Goal: Information Seeking & Learning: Learn about a topic

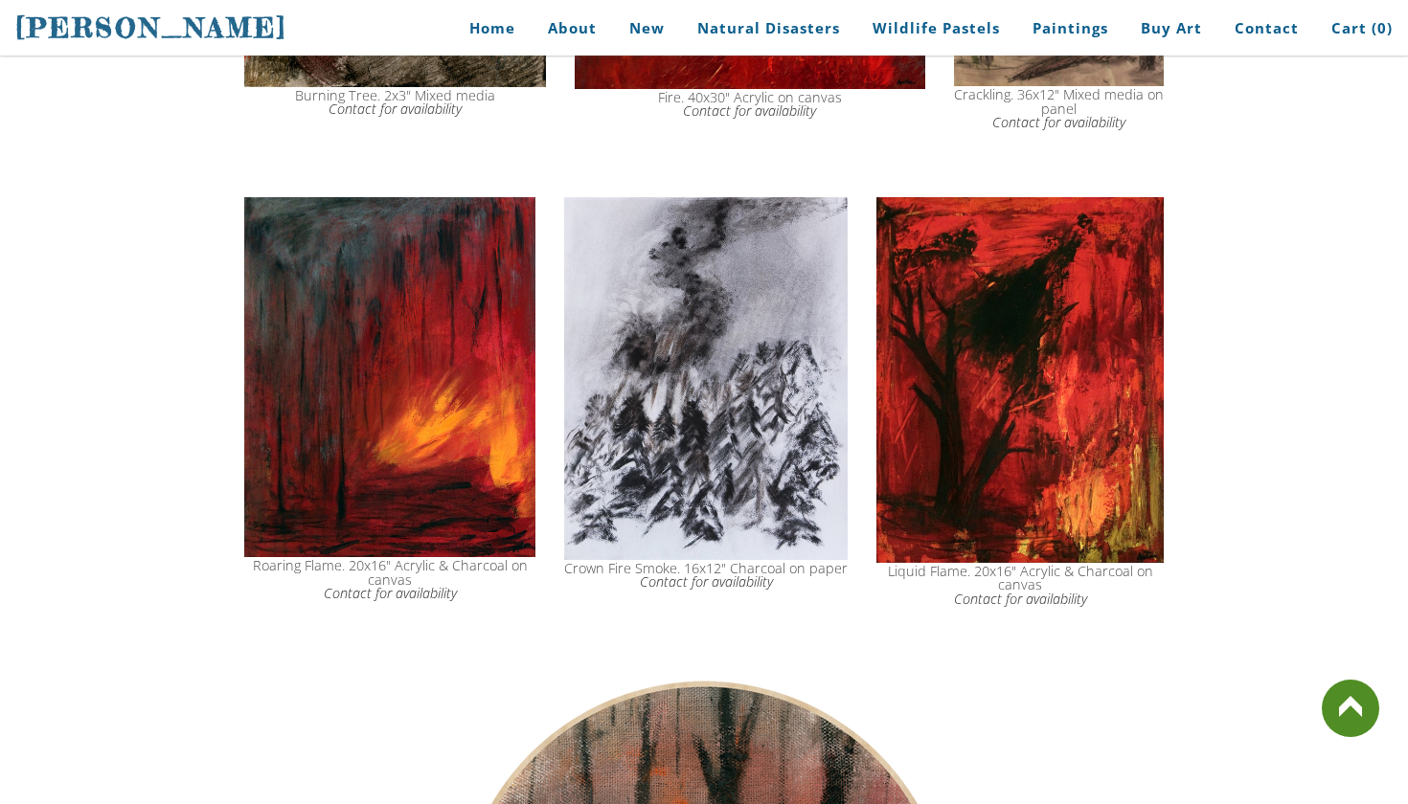
scroll to position [1466, 0]
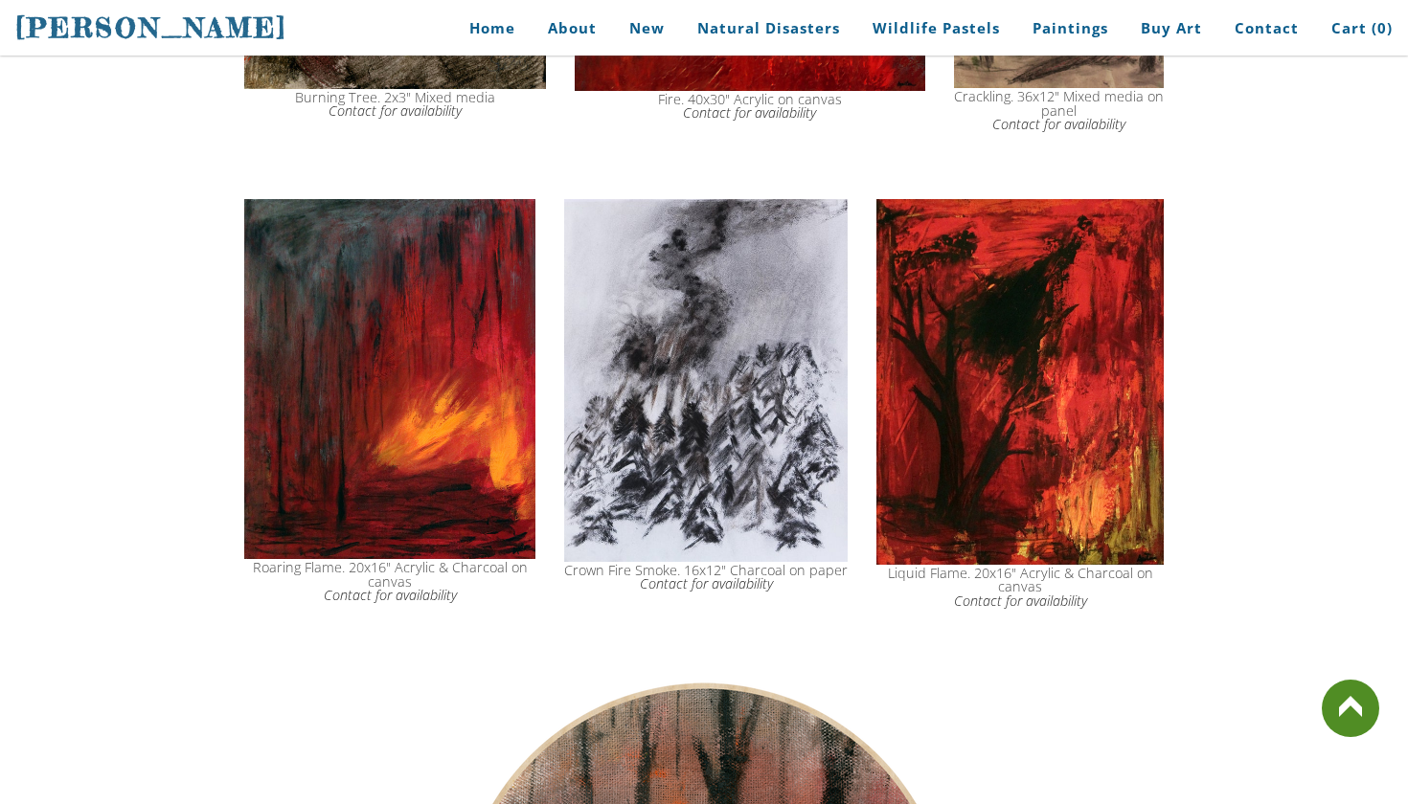
click at [415, 396] on img at bounding box center [389, 379] width 291 height 361
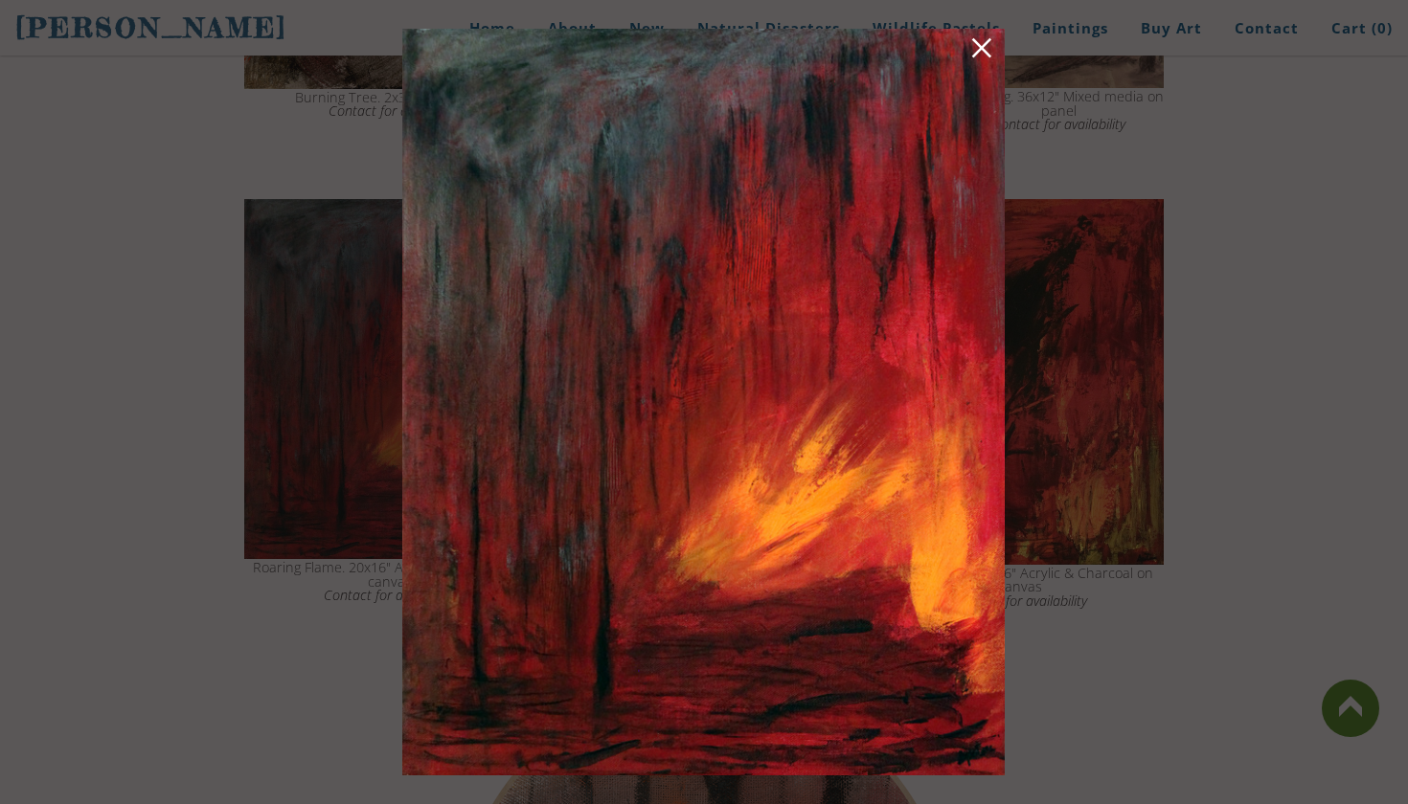
click at [975, 47] on link at bounding box center [981, 51] width 27 height 30
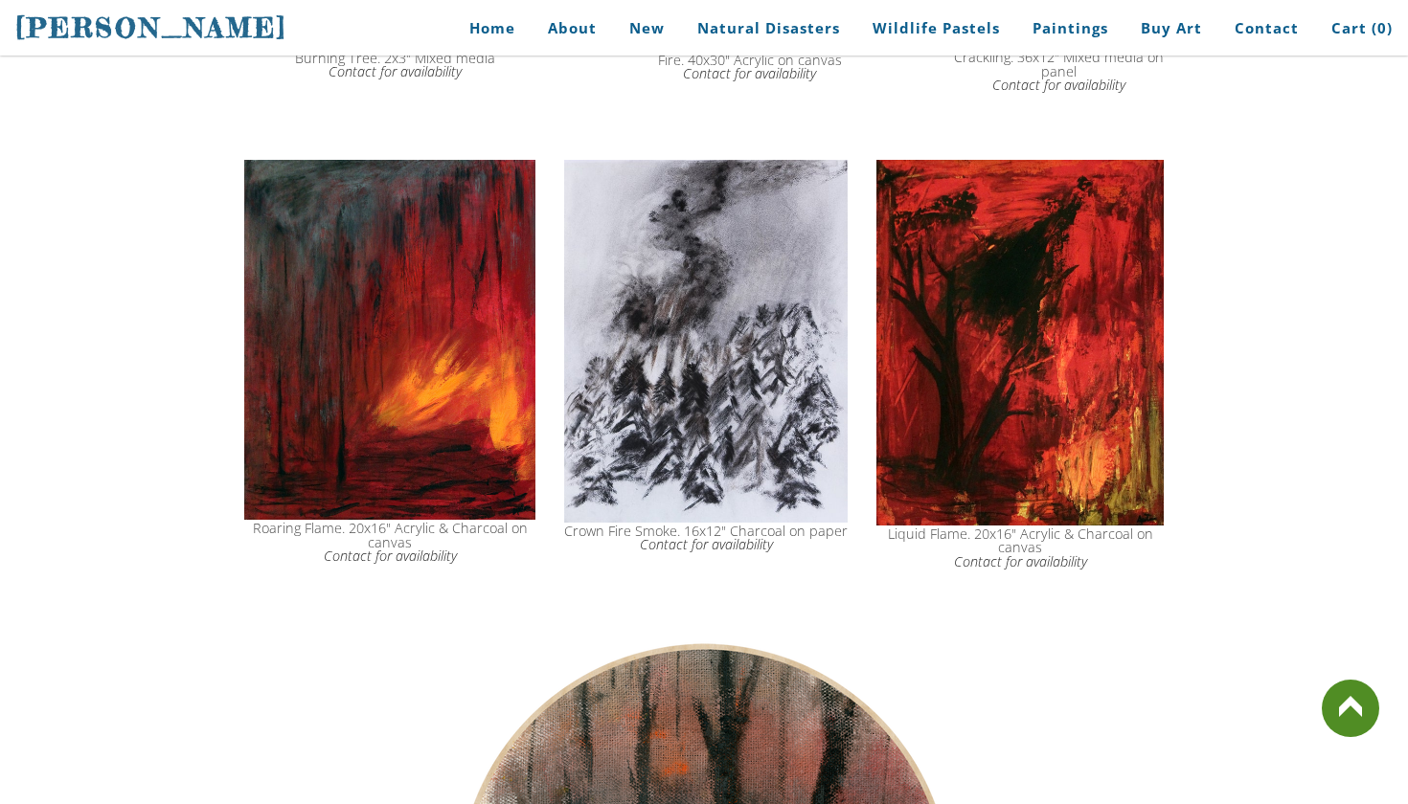
scroll to position [1509, 0]
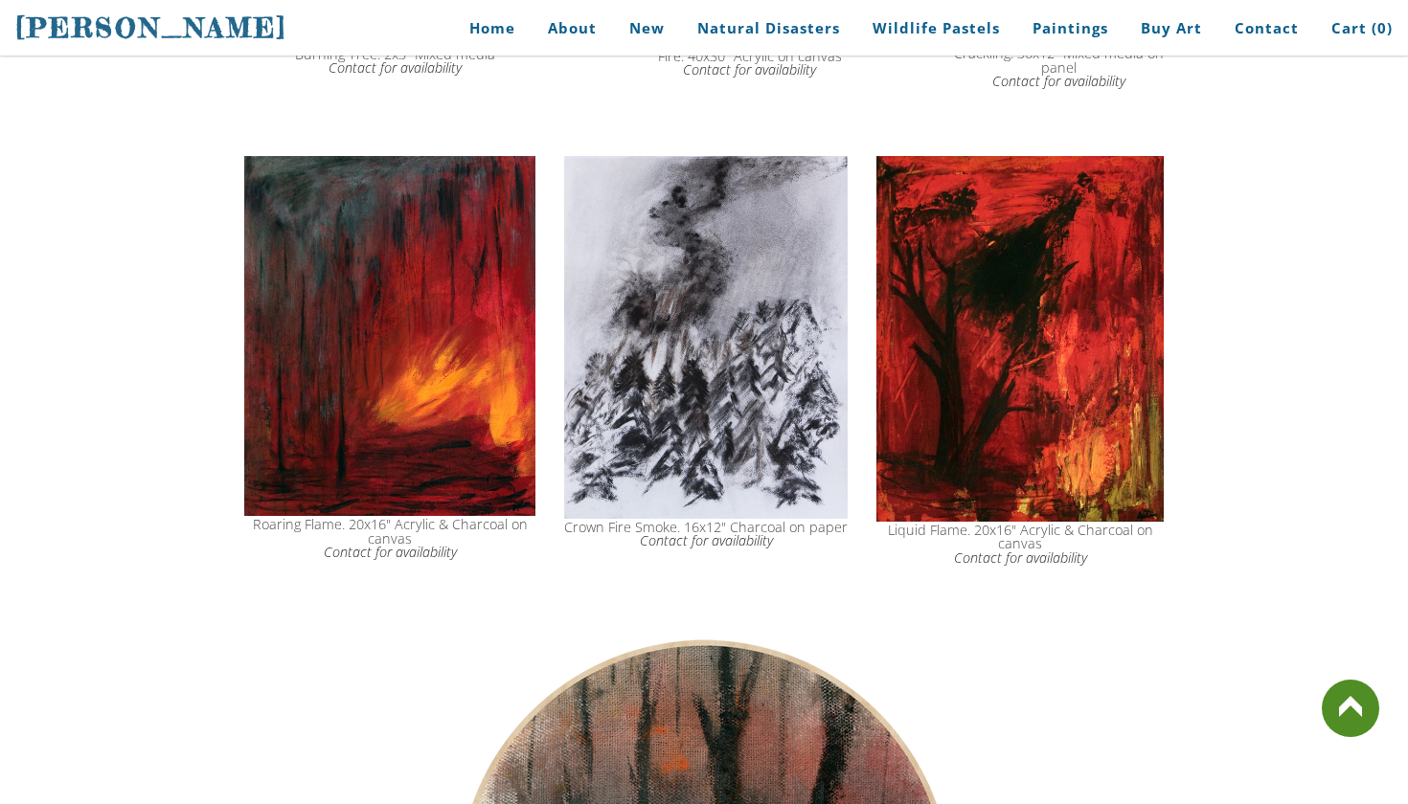
click at [1020, 373] on img at bounding box center [1019, 339] width 287 height 366
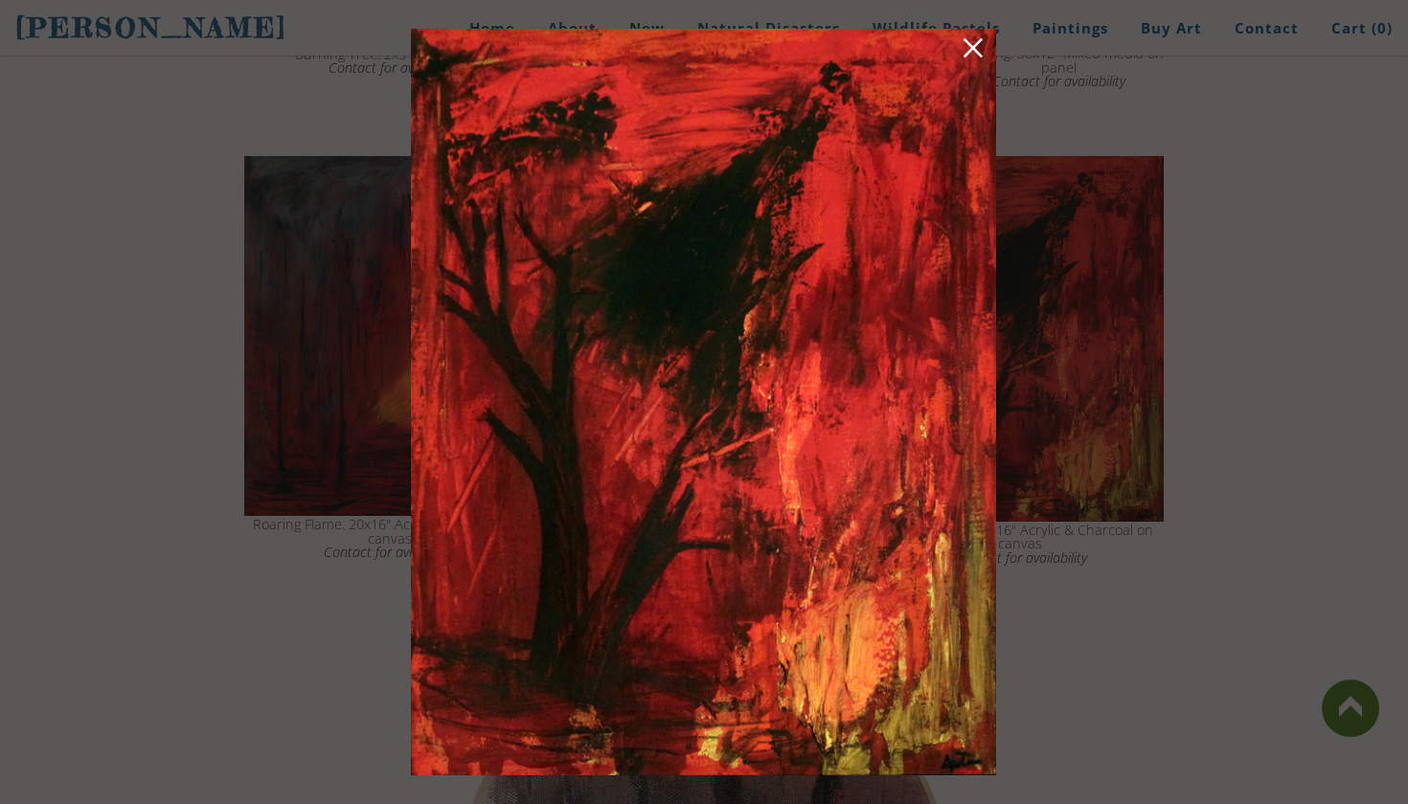
click at [973, 41] on link at bounding box center [973, 51] width 27 height 30
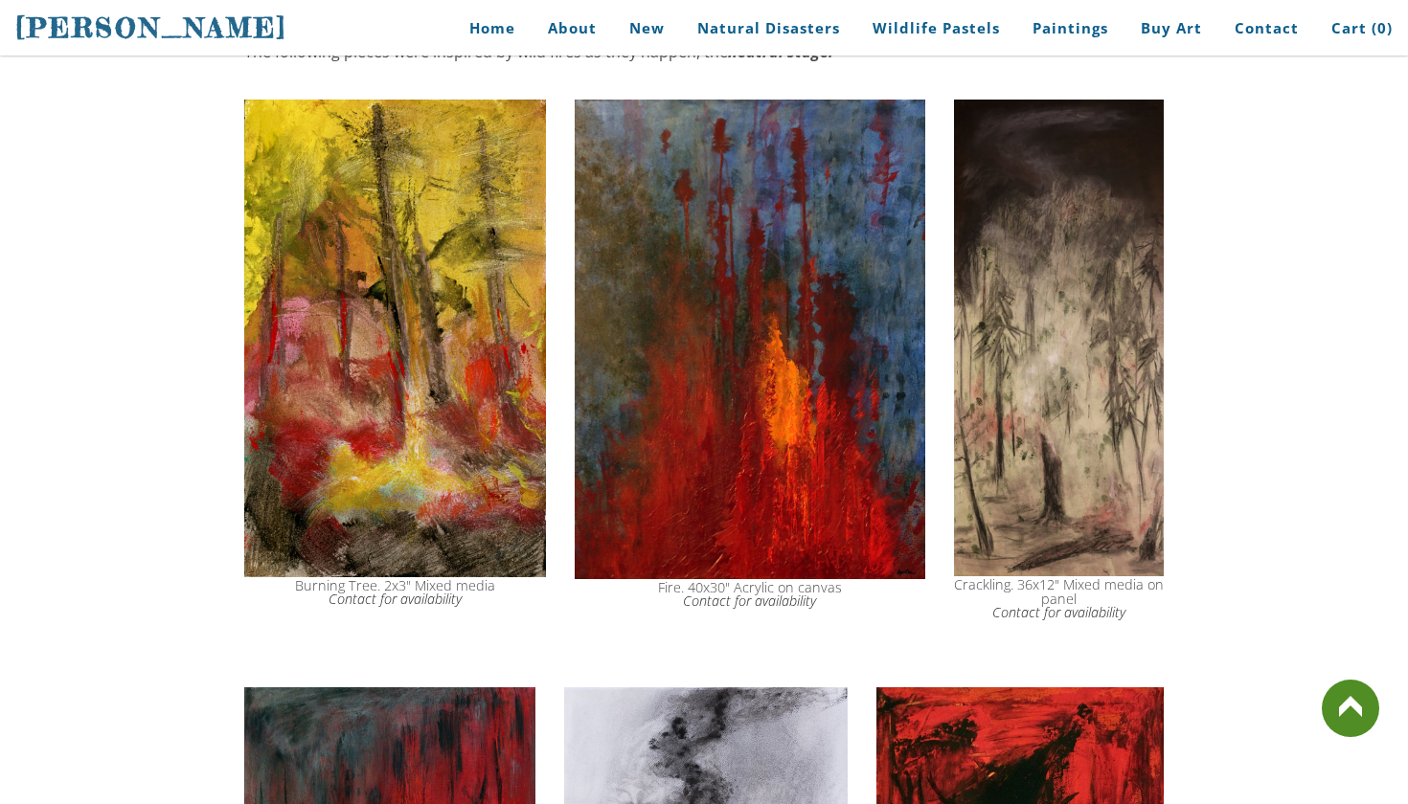
scroll to position [979, 0]
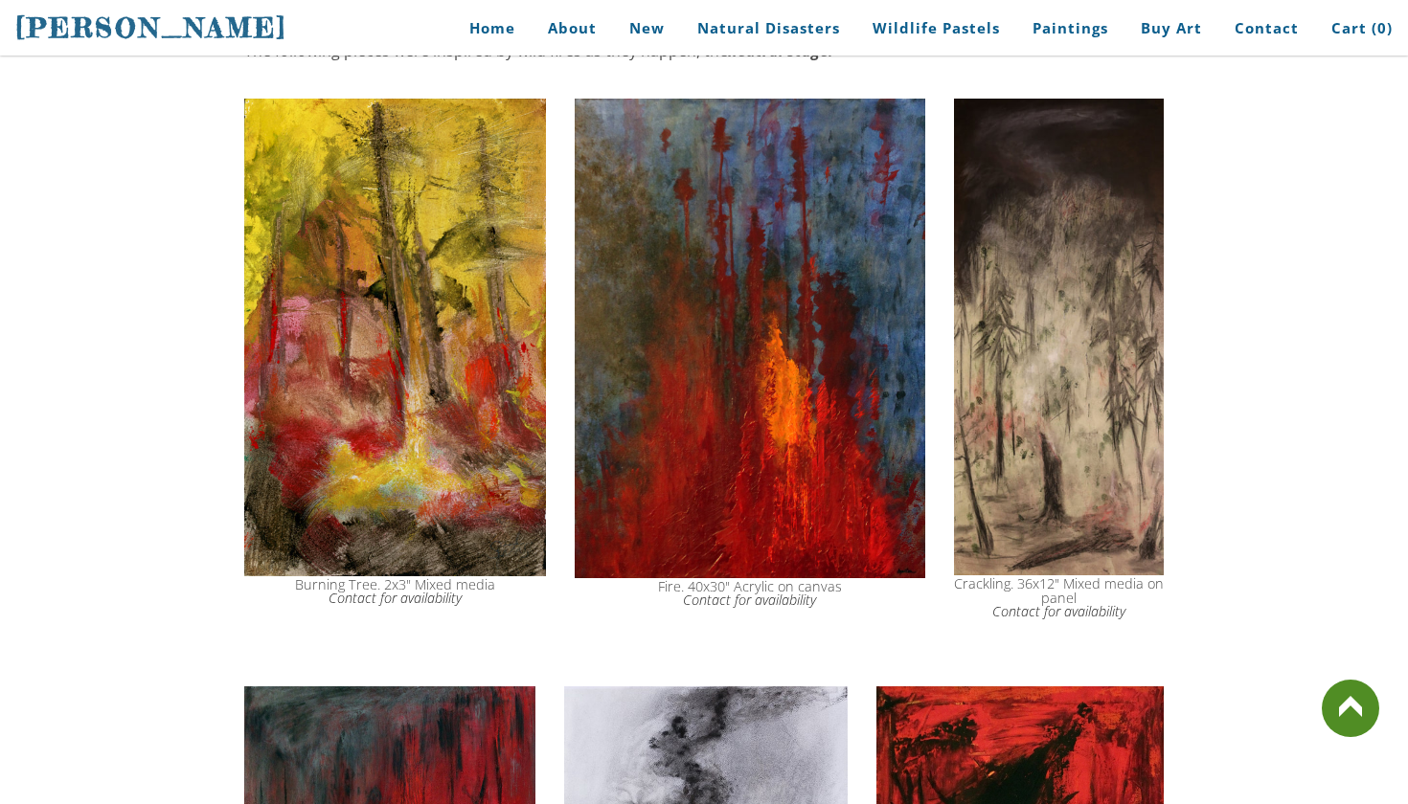
click at [1078, 351] on img at bounding box center [1059, 338] width 210 height 478
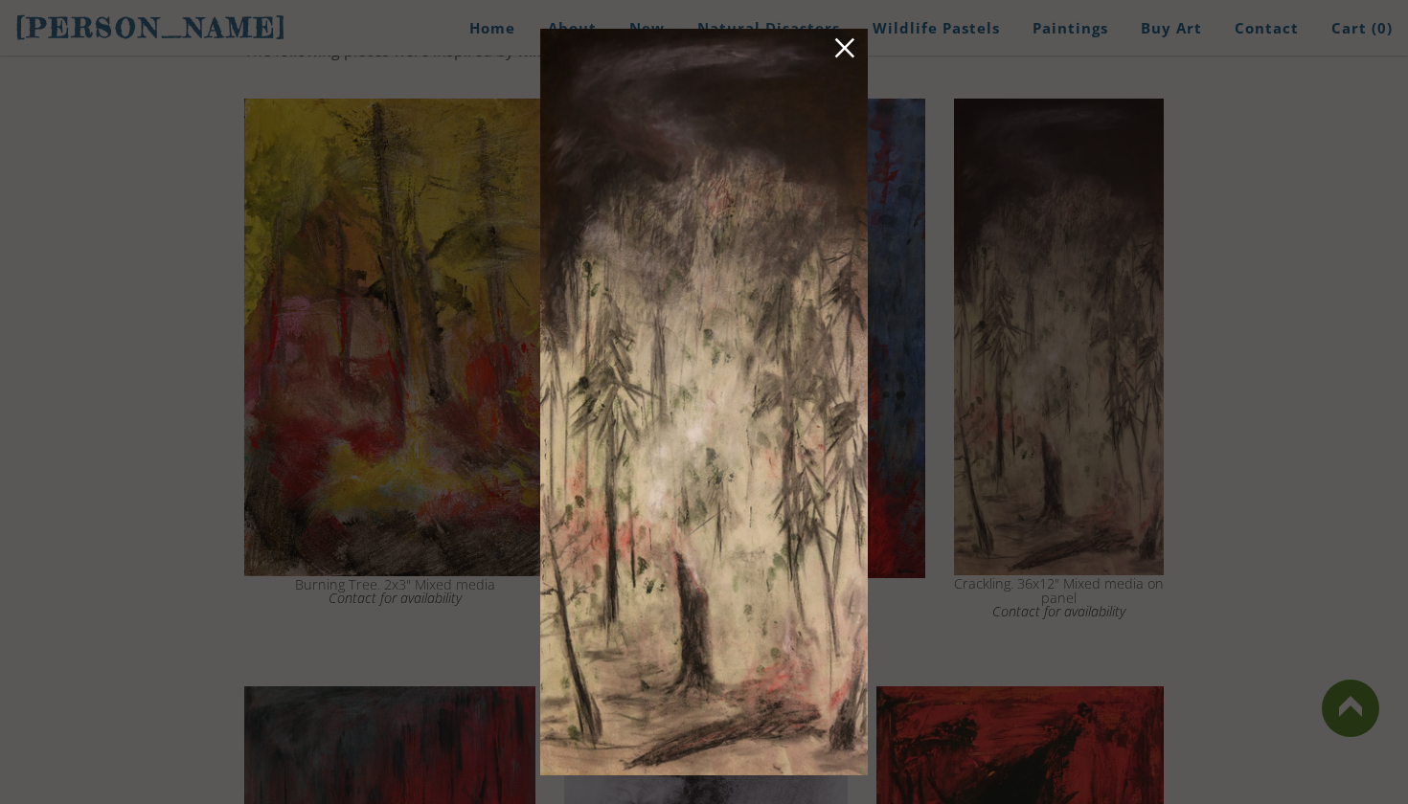
click at [841, 46] on link at bounding box center [844, 51] width 27 height 30
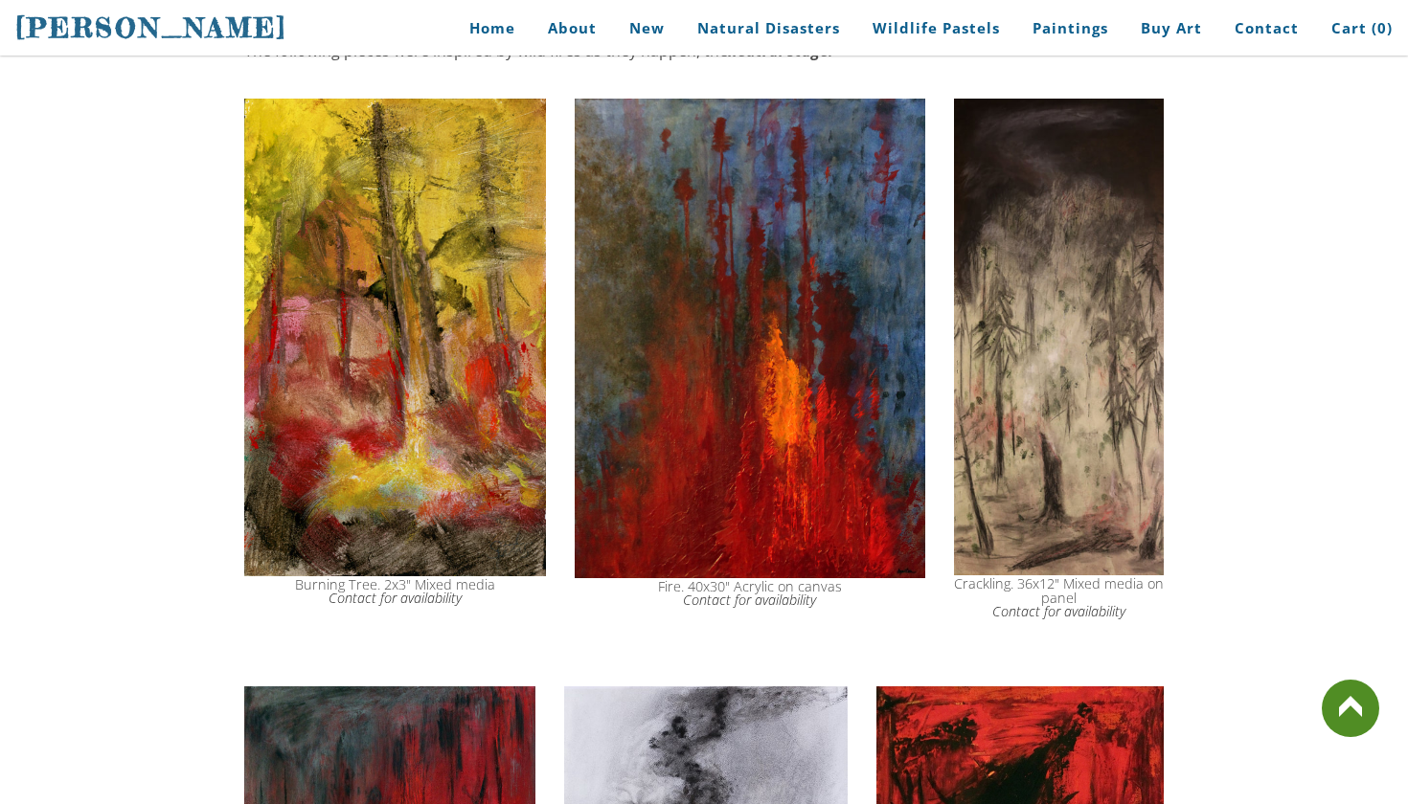
click at [447, 306] on img at bounding box center [395, 338] width 302 height 478
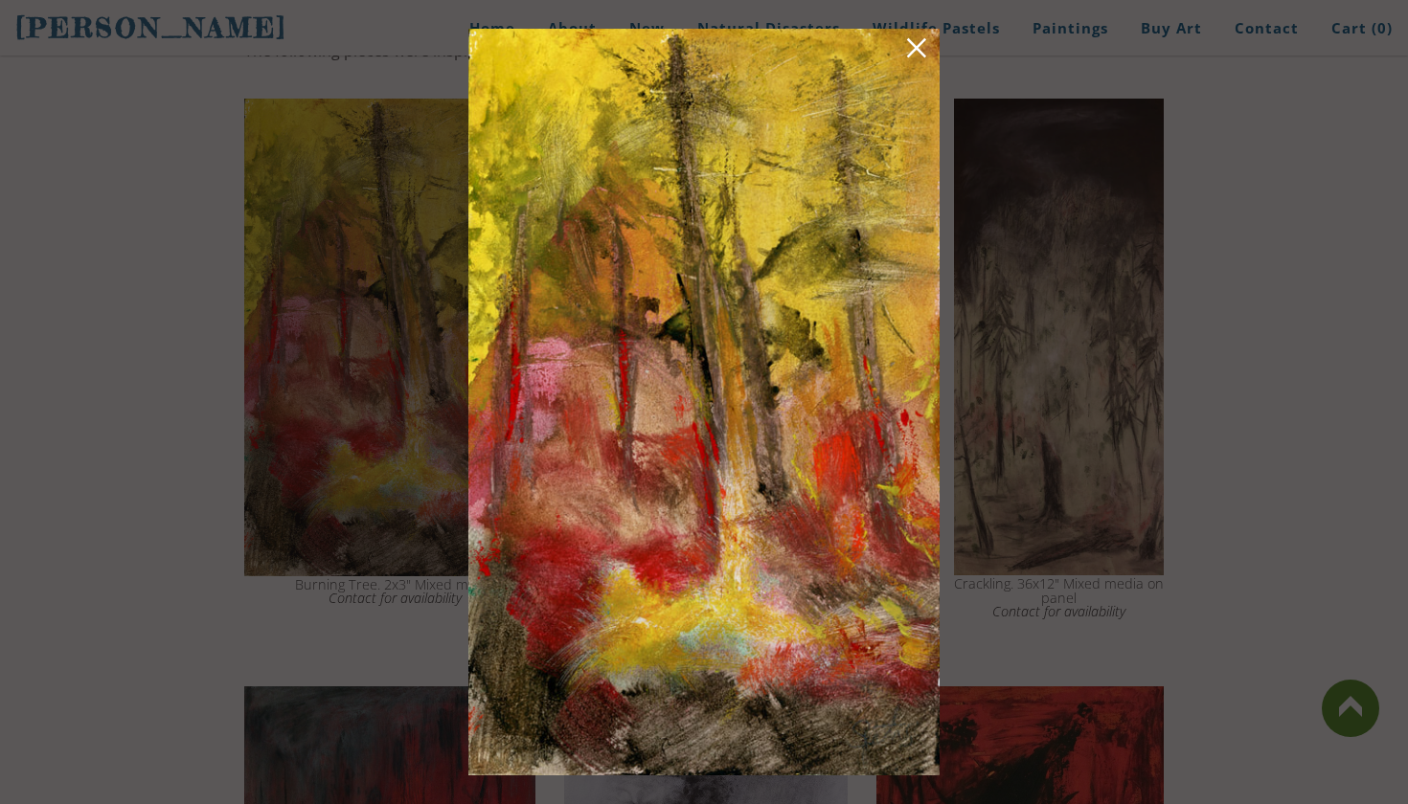
click at [913, 51] on link at bounding box center [916, 51] width 27 height 30
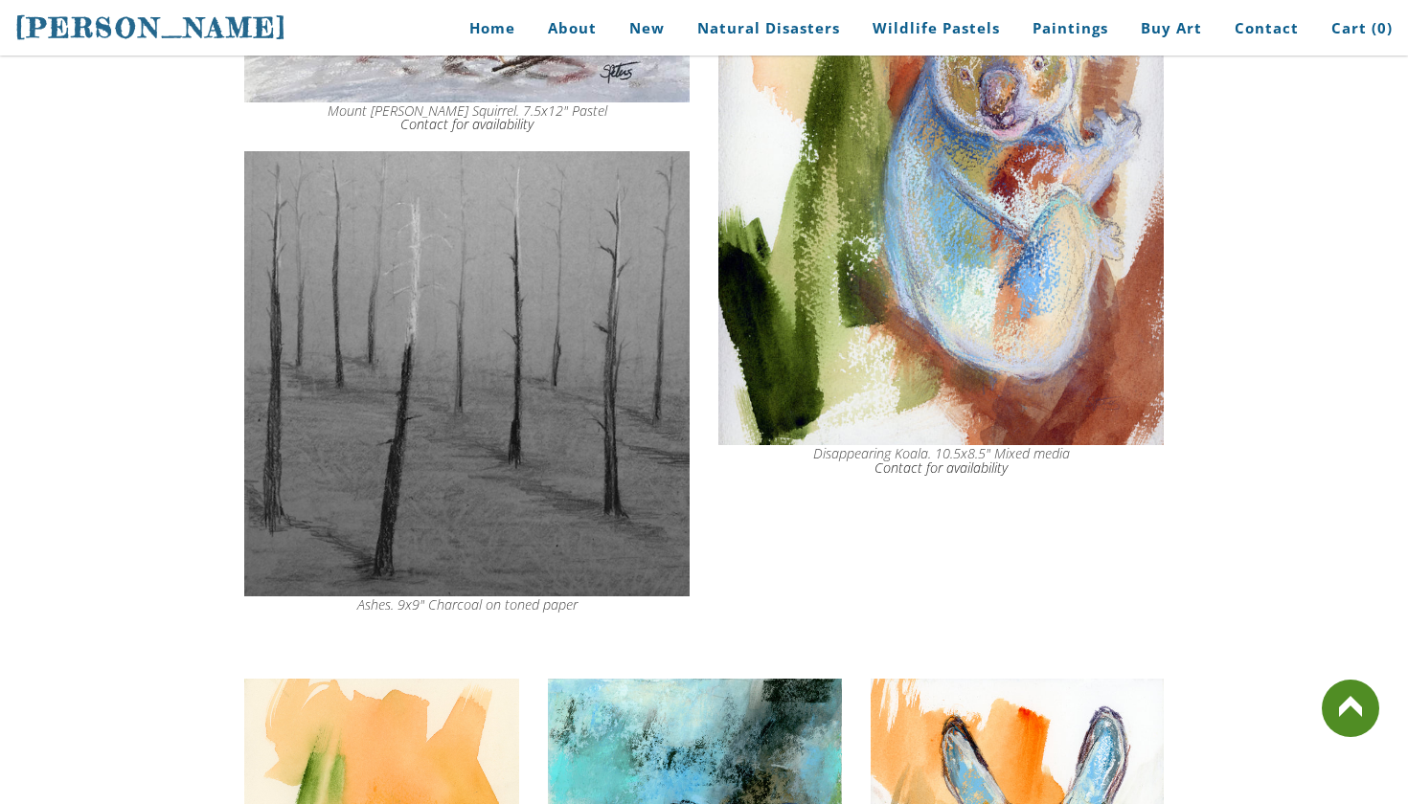
scroll to position [7758, 0]
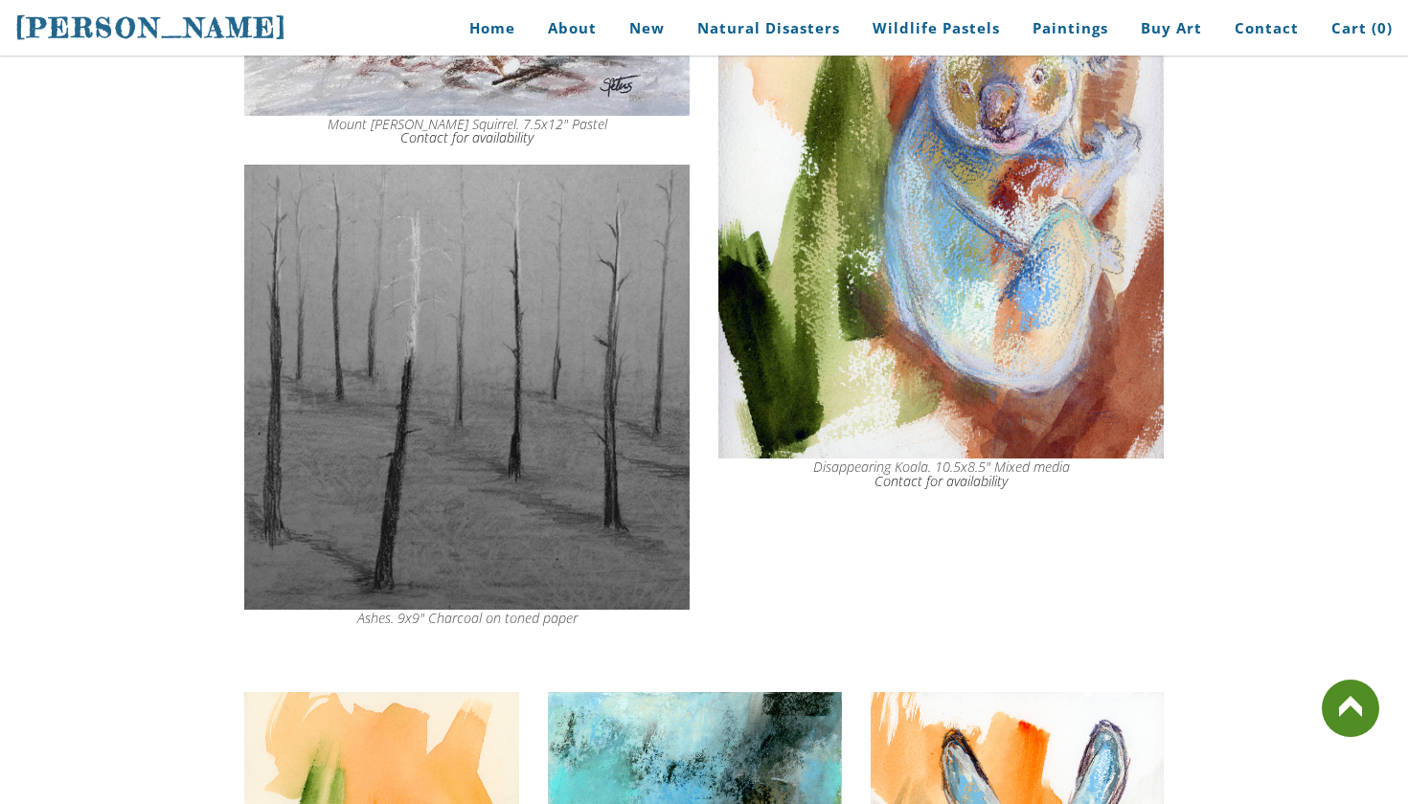
click at [512, 377] on img at bounding box center [466, 387] width 445 height 445
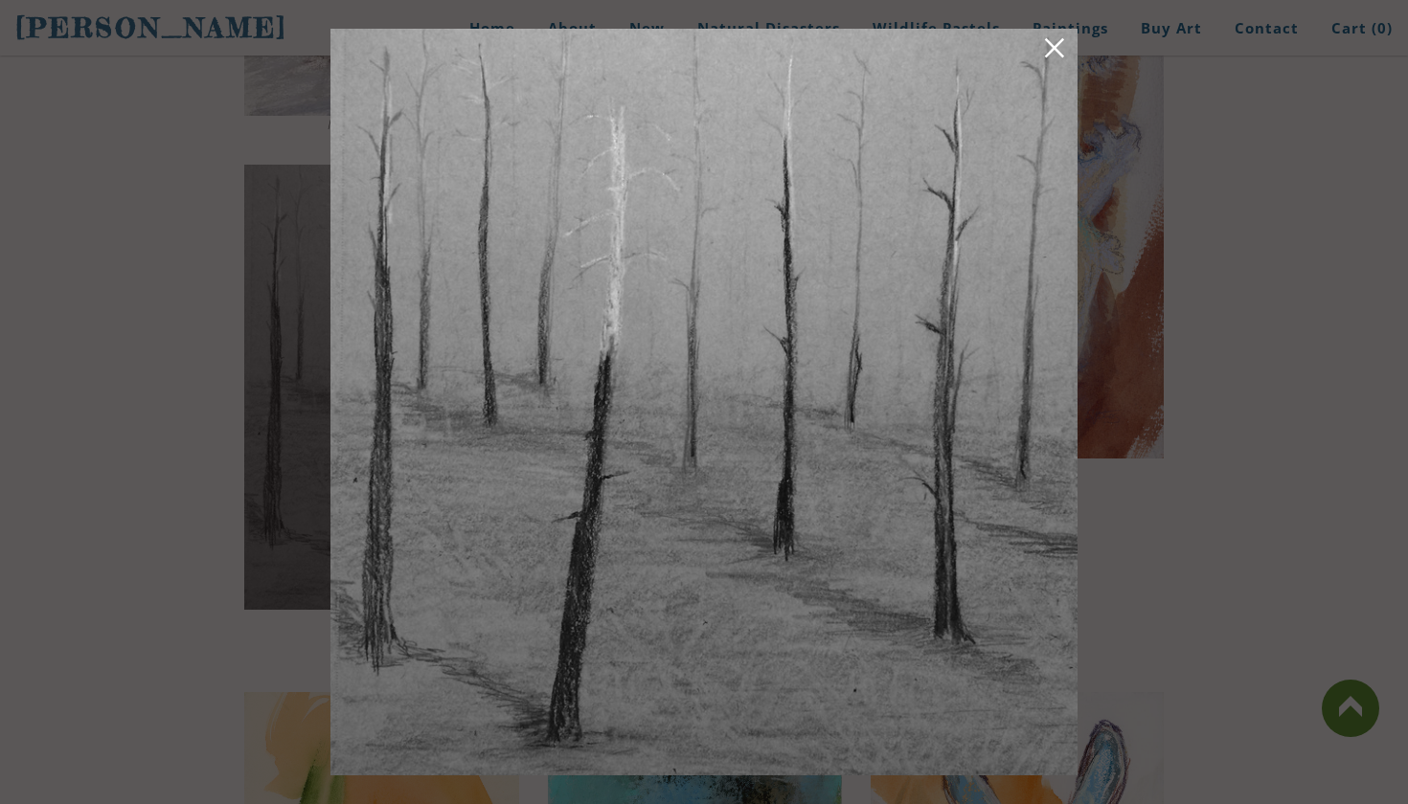
click at [1053, 60] on link at bounding box center [1054, 51] width 27 height 30
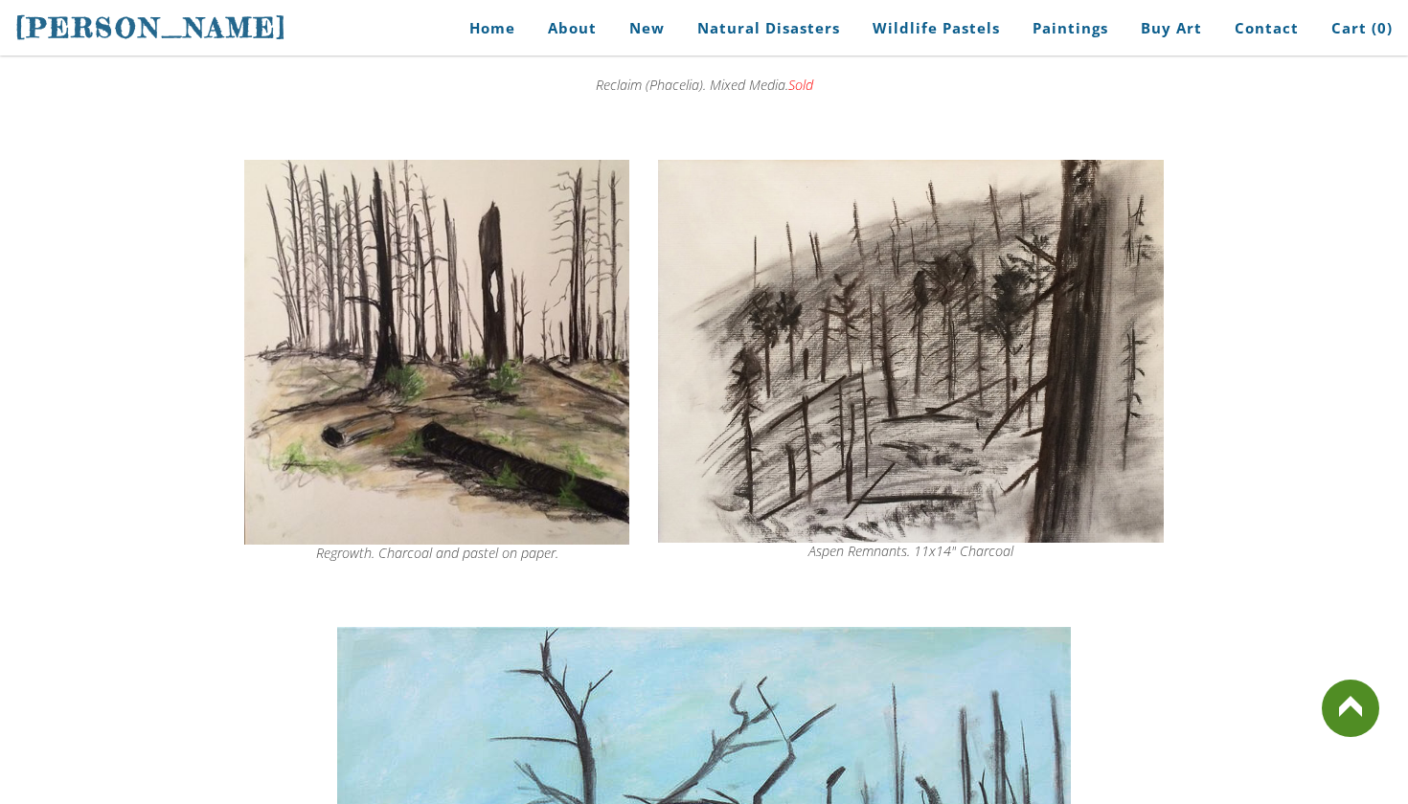
scroll to position [5888, 0]
click at [591, 79] on span "Biography" at bounding box center [635, 85] width 153 height 12
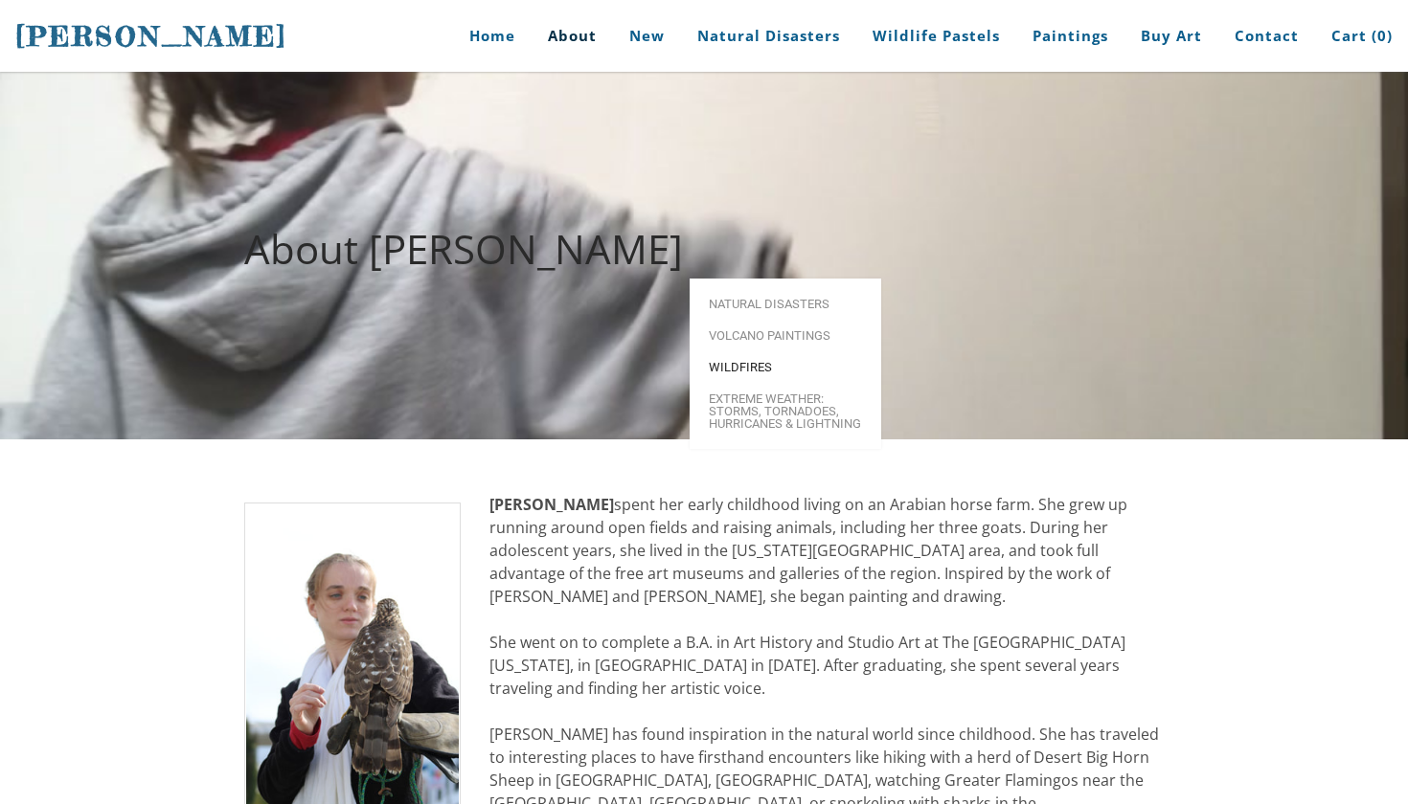
click at [751, 351] on link "Wildfires" at bounding box center [786, 367] width 192 height 32
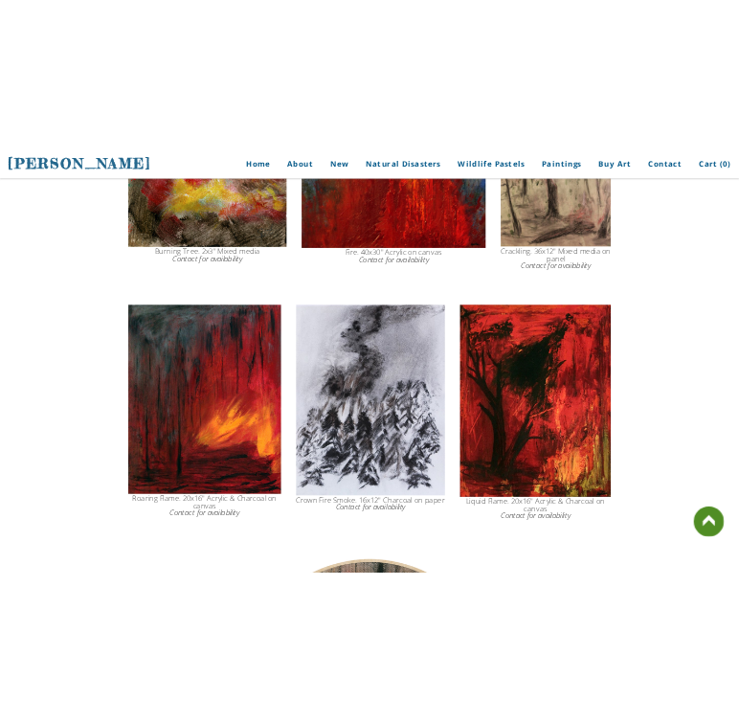
scroll to position [1402, 0]
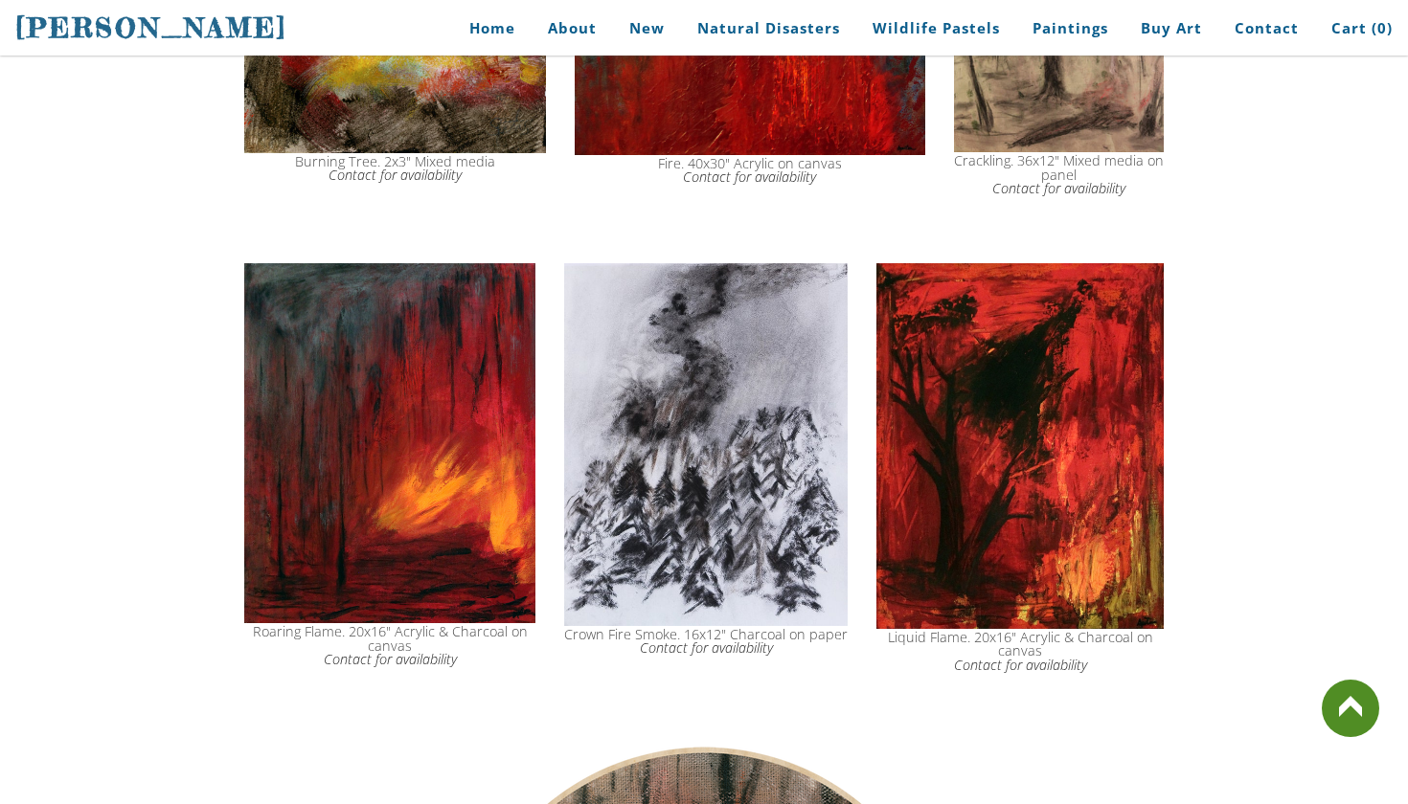
click at [444, 377] on img at bounding box center [389, 443] width 291 height 361
